Goal: Register for event/course

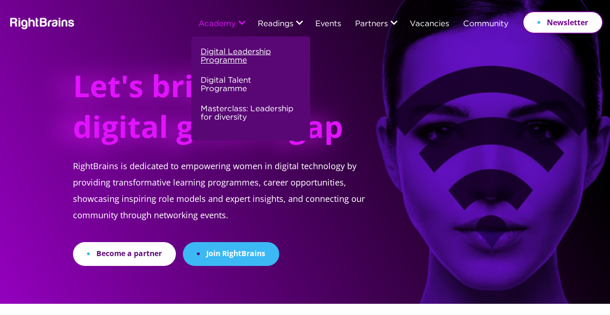
click at [236, 53] on link "Digital Leadership Programme" at bounding box center [250, 60] width 98 height 29
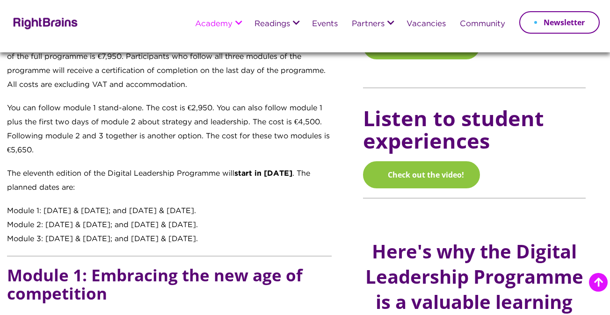
scroll to position [710, 0]
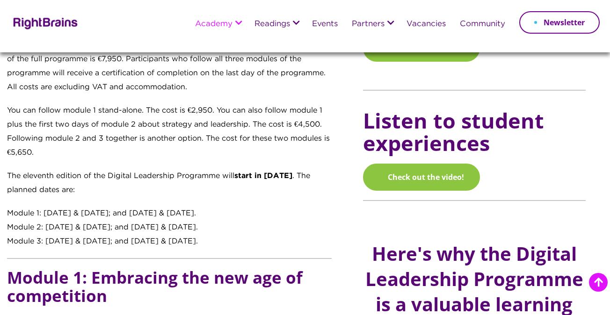
drag, startPoint x: 143, startPoint y: 213, endPoint x: 238, endPoint y: 216, distance: 94.9
click at [238, 216] on div "Module 1: [DATE] & [DATE]; and [DATE] & [DATE]." at bounding box center [169, 214] width 324 height 14
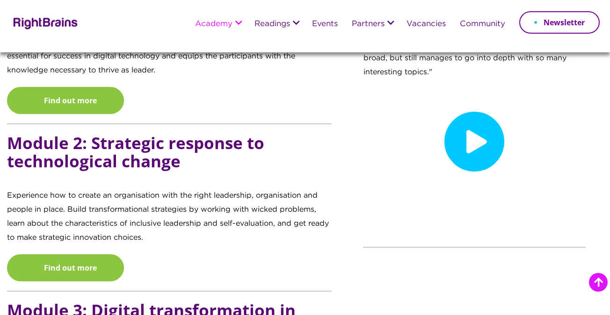
scroll to position [1025, 0]
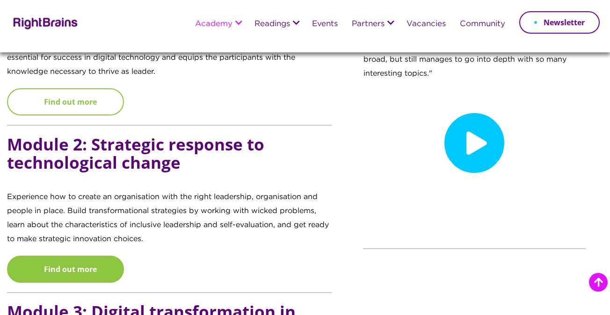
click at [85, 101] on link "Find out more" at bounding box center [65, 101] width 117 height 27
